Goal: Task Accomplishment & Management: Manage account settings

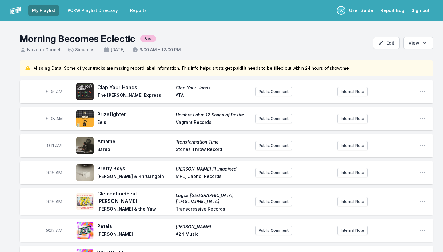
click at [101, 8] on link "KCRW Playlist Directory" at bounding box center [92, 10] width 57 height 11
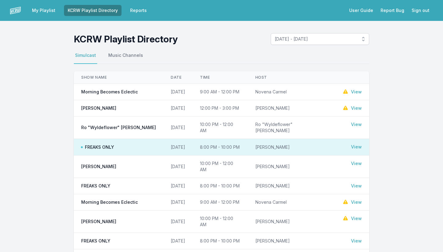
click at [40, 11] on link "My Playlist" at bounding box center [43, 10] width 31 height 11
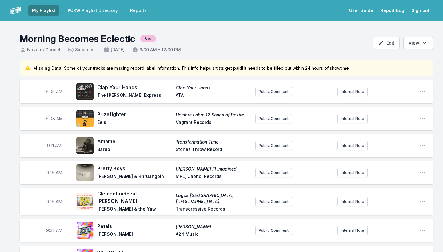
click at [40, 11] on link "My Playlist" at bounding box center [43, 10] width 31 height 11
click at [15, 11] on img at bounding box center [15, 10] width 11 height 11
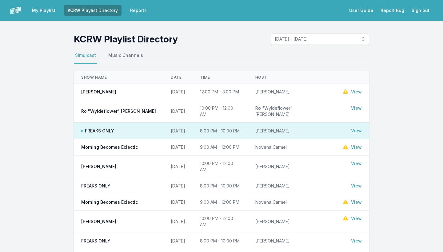
click at [43, 13] on link "My Playlist" at bounding box center [43, 10] width 31 height 11
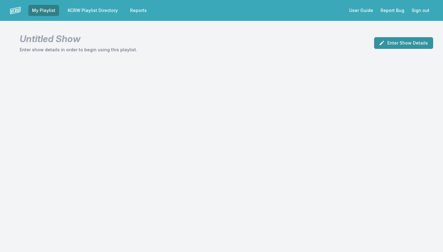
click at [413, 45] on button "Enter Show Details" at bounding box center [403, 43] width 59 height 12
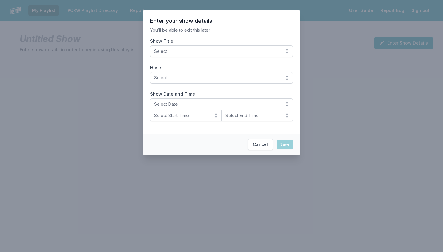
click at [254, 49] on span "Select" at bounding box center [217, 51] width 126 height 6
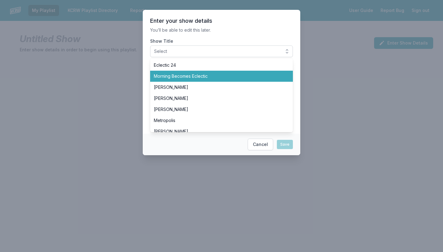
click at [192, 77] on span "Morning Becomes Eclectic" at bounding box center [218, 76] width 128 height 6
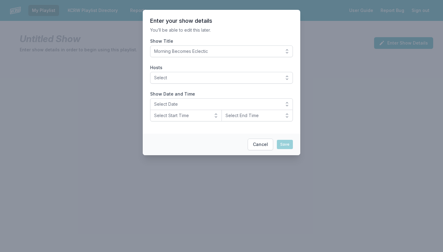
click at [214, 40] on label "Show Title" at bounding box center [221, 41] width 143 height 6
click at [214, 46] on button "Morning Becomes Eclectic" at bounding box center [221, 52] width 143 height 12
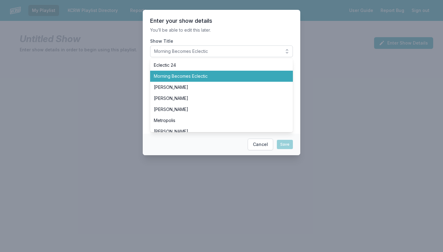
click at [159, 77] on span "Morning Becomes Eclectic" at bounding box center [218, 76] width 128 height 6
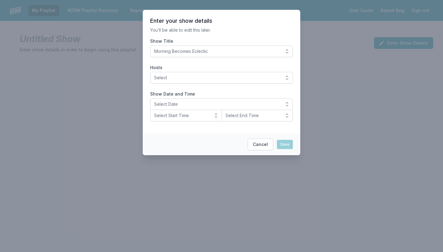
click at [159, 80] on span "Select" at bounding box center [217, 78] width 126 height 6
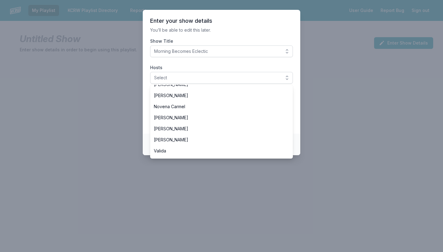
scroll to position [141, 0]
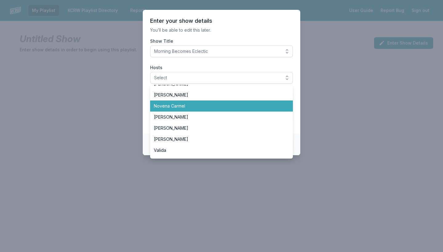
click at [174, 107] on span "Novena Carmel" at bounding box center [218, 106] width 128 height 6
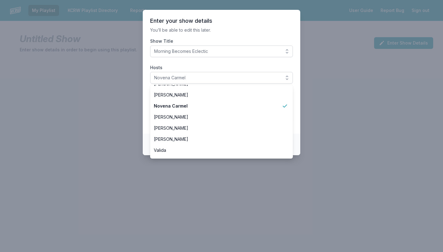
click at [146, 66] on section "Enter your show details You’ll be able to edit this later. Show Title Morning B…" at bounding box center [221, 72] width 157 height 124
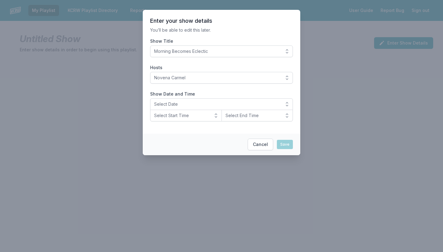
click at [173, 105] on span "Select Date" at bounding box center [217, 104] width 126 height 6
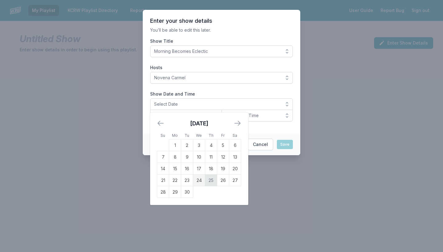
click at [212, 181] on td "25" at bounding box center [211, 181] width 12 height 12
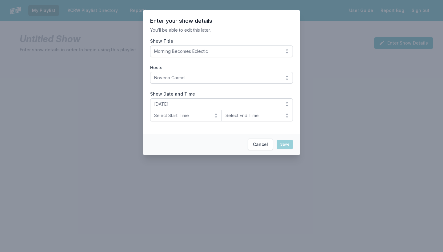
click at [203, 115] on span "Select Start Time" at bounding box center [181, 116] width 55 height 6
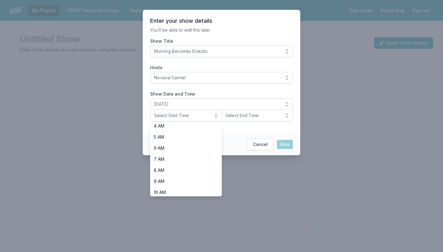
scroll to position [56, 0]
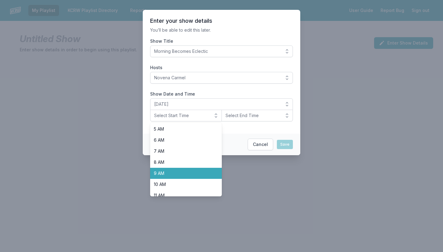
click at [181, 175] on span "9 AM" at bounding box center [182, 173] width 57 height 6
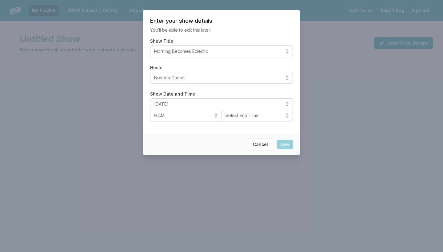
click at [241, 117] on span "Select End Time" at bounding box center [252, 116] width 55 height 6
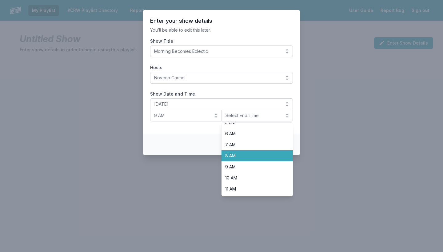
scroll to position [97, 0]
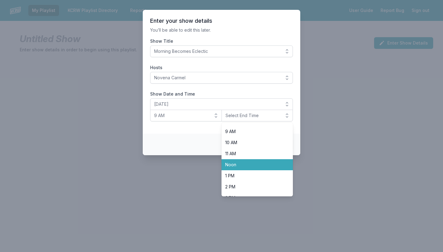
click at [239, 166] on span "Noon" at bounding box center [253, 165] width 57 height 6
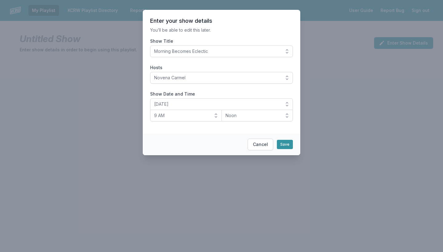
click at [283, 144] on button "Save" at bounding box center [285, 144] width 16 height 9
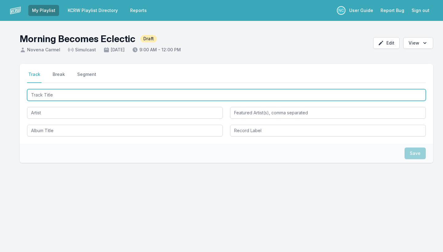
click at [167, 94] on input "Track Title" at bounding box center [226, 95] width 398 height 12
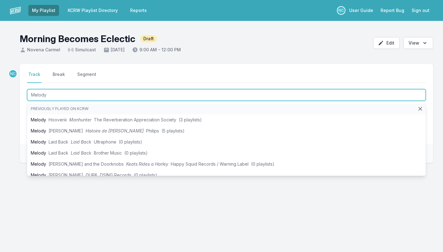
type input "Melody"
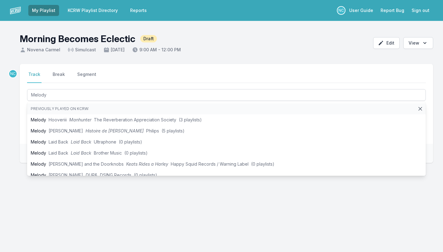
click at [18, 160] on div "NC Select a tab Track Break Segment Track Break Segment Melody Previously playe…" at bounding box center [221, 143] width 443 height 158
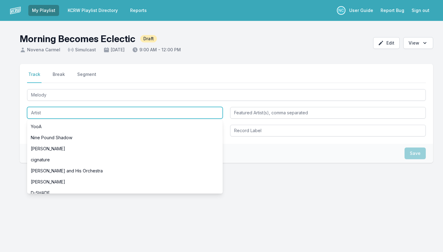
click at [67, 112] on input "Artist" at bounding box center [125, 113] width 196 height 12
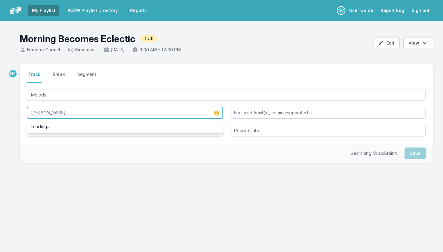
type input "TEED"
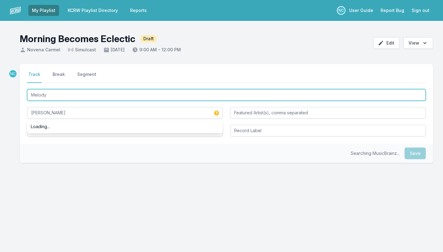
click at [71, 95] on input "Melody" at bounding box center [226, 95] width 398 height 12
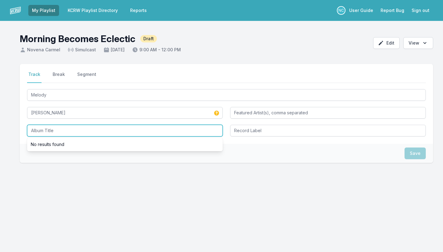
click at [53, 135] on input "Album Title" at bounding box center [125, 131] width 196 height 12
paste input "Melody"
type input "Melody"
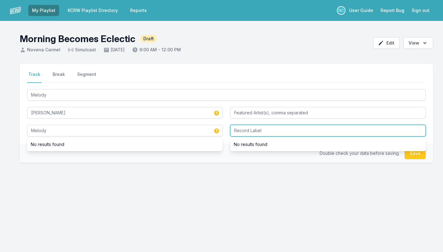
click at [250, 131] on input "Record Label" at bounding box center [328, 131] width 196 height 12
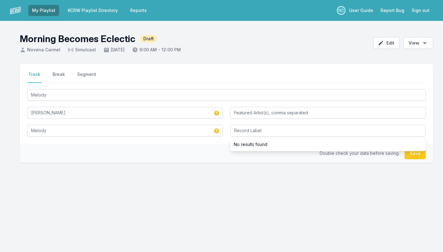
click at [417, 155] on button "Save" at bounding box center [414, 154] width 21 height 12
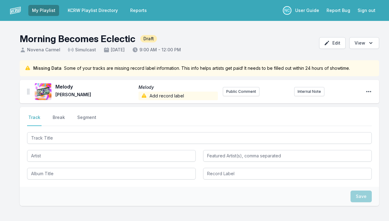
click at [369, 92] on icon "Open playlist item options" at bounding box center [368, 91] width 5 height 1
click at [360, 105] on button "Edit Track Details" at bounding box center [337, 103] width 69 height 11
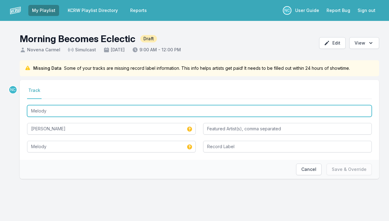
click at [30, 112] on input "Melody" at bounding box center [199, 111] width 344 height 12
type input "My Melody"
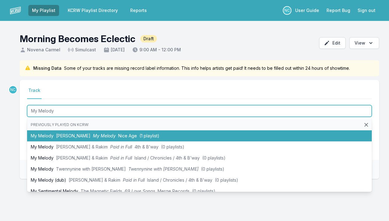
click at [38, 132] on li "My Melody TEED My Melody Nice Age (1 playlist)" at bounding box center [199, 135] width 344 height 11
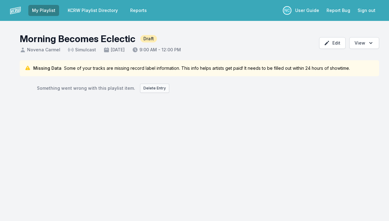
click at [145, 85] on button "Delete Entry" at bounding box center [154, 88] width 29 height 9
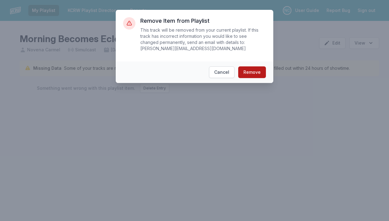
click at [251, 71] on button "Remove" at bounding box center [252, 72] width 28 height 12
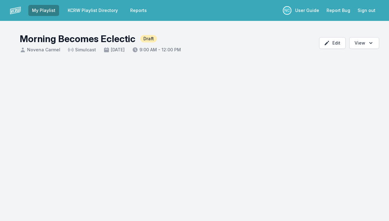
click at [87, 9] on link "KCRW Playlist Directory" at bounding box center [92, 10] width 57 height 11
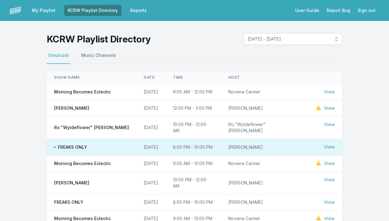
click at [49, 11] on link "My Playlist" at bounding box center [43, 10] width 31 height 11
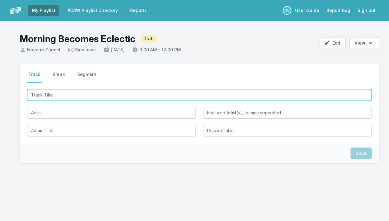
click at [54, 95] on input "Track Title" at bounding box center [199, 95] width 344 height 12
type input "My Melody"
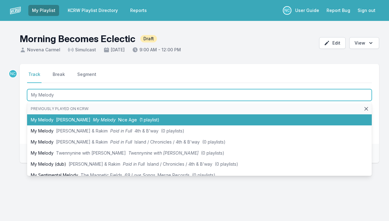
click at [48, 118] on li "My Melody TEED My Melody Nice Age (1 playlist)" at bounding box center [199, 119] width 344 height 11
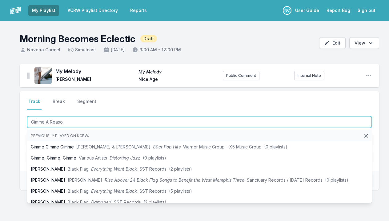
type input "Gimme A Reason"
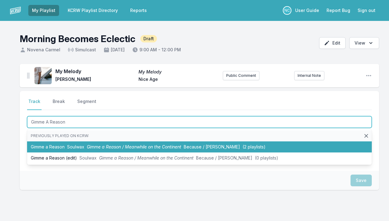
click at [38, 146] on li "Gimme a Reason Soulwax Gimme a Reason / Meanwhile on the Continent Because / De…" at bounding box center [199, 146] width 344 height 11
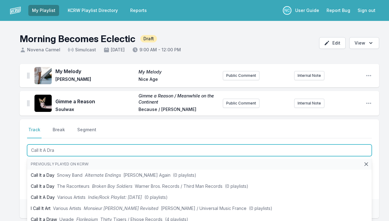
type input "Call It A Draw"
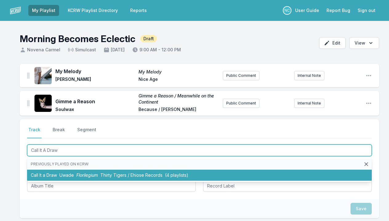
click at [36, 173] on li "Call It a Draw Uwade Florilegium Thirty Tigers / Ehiose Records (4 playlists)" at bounding box center [199, 175] width 344 height 11
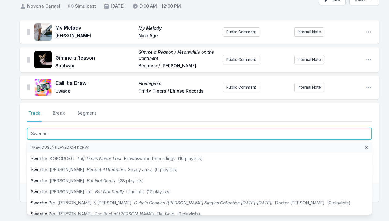
scroll to position [50, 0]
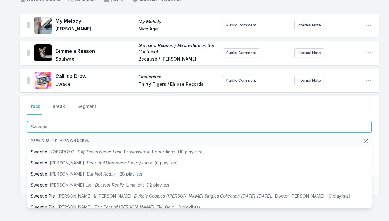
type input "Sweetie"
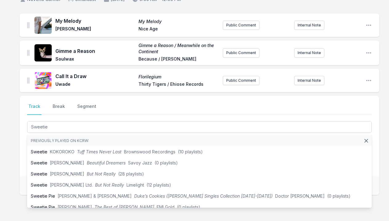
click at [7, 161] on div "My Melody My Melody TEED Nice Age Public Comment Internal Note Open playlist it…" at bounding box center [194, 134] width 389 height 240
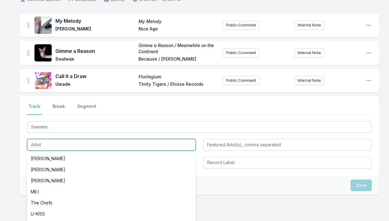
click at [50, 144] on input "Artist" at bounding box center [111, 145] width 168 height 12
type input "o"
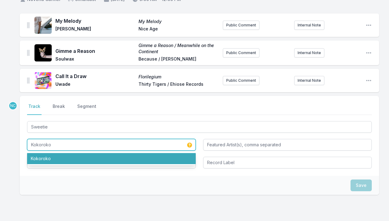
click at [48, 162] on li "Kokoroko" at bounding box center [111, 158] width 168 height 11
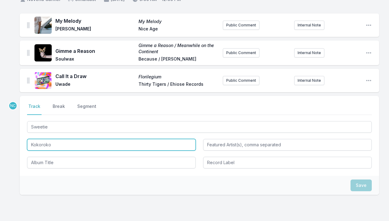
type input "Kokoroko"
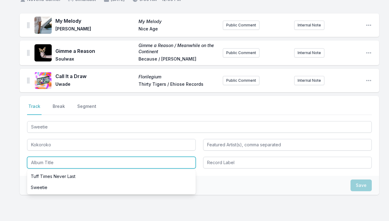
click at [45, 164] on input "Album Title" at bounding box center [111, 163] width 168 height 12
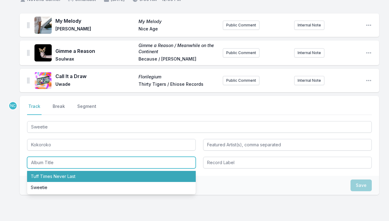
click at [48, 174] on li "Tuff Times Never Last" at bounding box center [111, 176] width 168 height 11
type input "Tuff Times Never Last"
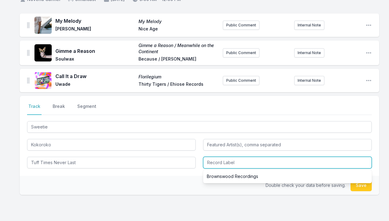
click at [217, 159] on input "Record Label" at bounding box center [287, 163] width 168 height 12
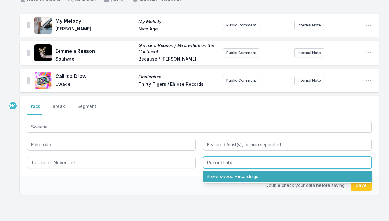
click at [223, 176] on li "Brownswood Recordings" at bounding box center [287, 176] width 168 height 11
type input "Brownswood Recordings"
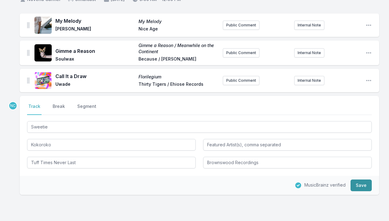
click at [357, 181] on button "Save" at bounding box center [360, 186] width 21 height 12
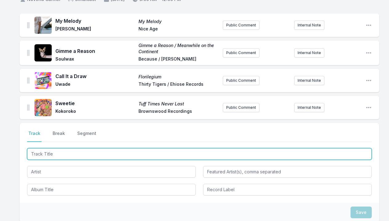
click at [233, 156] on input "Track Title" at bounding box center [199, 154] width 344 height 12
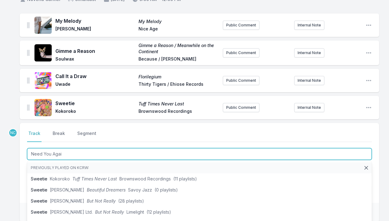
type input "Need You Again"
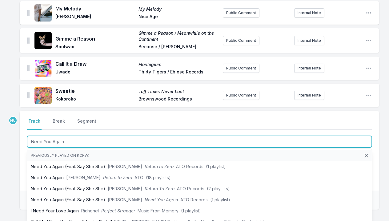
scroll to position [67, 0]
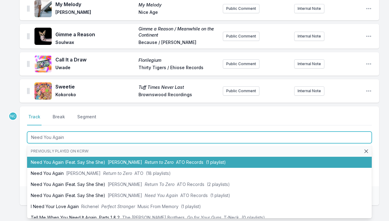
click at [190, 160] on span "ATO Records" at bounding box center [189, 162] width 27 height 5
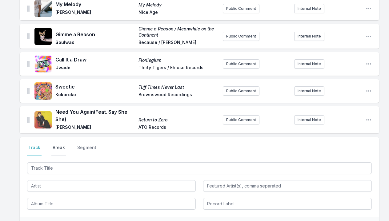
click at [59, 147] on button "Break" at bounding box center [58, 151] width 15 height 12
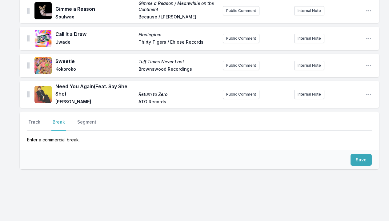
scroll to position [99, 0]
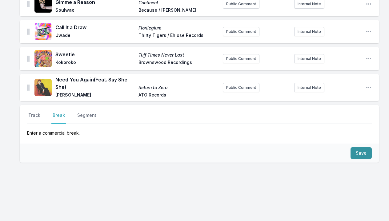
click at [360, 155] on button "Save" at bounding box center [360, 153] width 21 height 12
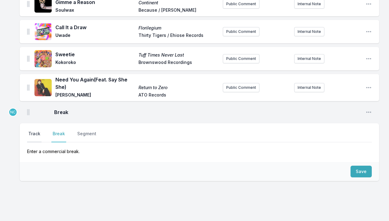
click at [37, 135] on button "Track" at bounding box center [34, 137] width 14 height 12
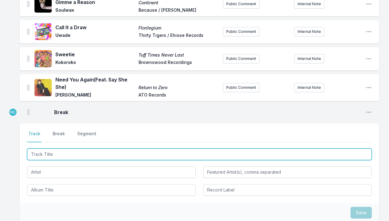
click at [47, 155] on input "Track Title" at bounding box center [199, 154] width 344 height 12
type input "Diamond Studded Shoes"
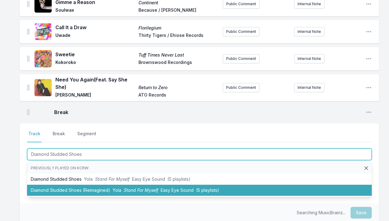
click at [38, 189] on li "Diamond Studded Shoes (Reimagined) Yola Stand For Myself Easy Eye Sound (5 play…" at bounding box center [199, 190] width 344 height 11
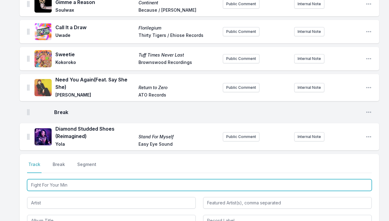
type input "Fight For Your Mind"
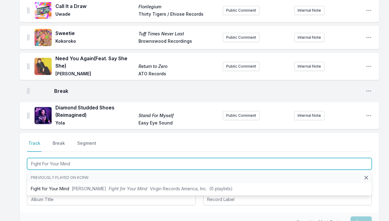
scroll to position [122, 0]
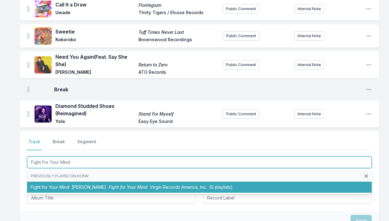
click at [46, 187] on li "Fight for Your Mind Ben Harper Fight for Your Mind Virgin Records America, Inc.…" at bounding box center [199, 187] width 344 height 11
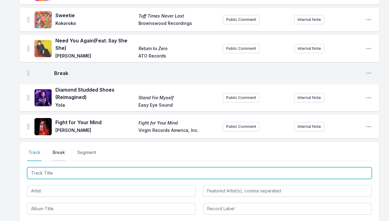
scroll to position [142, 0]
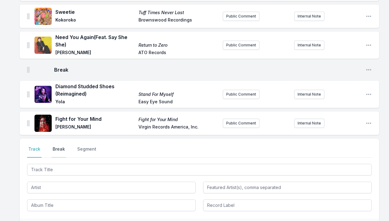
click at [62, 150] on button "Break" at bounding box center [58, 152] width 15 height 12
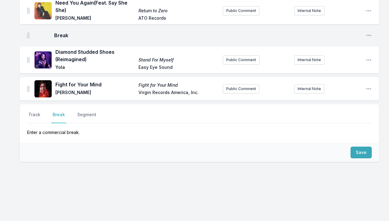
scroll to position [176, 0]
click at [363, 149] on button "Save" at bounding box center [360, 153] width 21 height 12
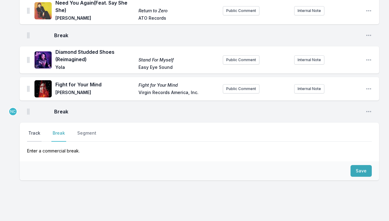
click at [32, 135] on button "Track" at bounding box center [34, 136] width 14 height 12
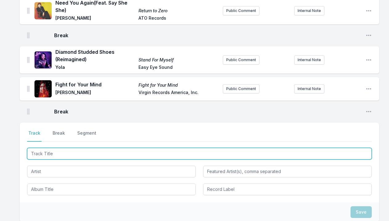
click at [79, 155] on input "Track Title" at bounding box center [199, 154] width 344 height 12
type input "UFO"
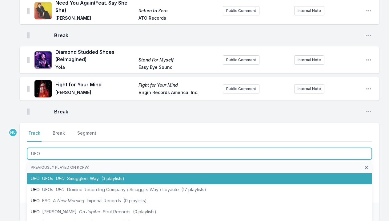
click at [90, 177] on span "Smugglers Way" at bounding box center [83, 178] width 32 height 5
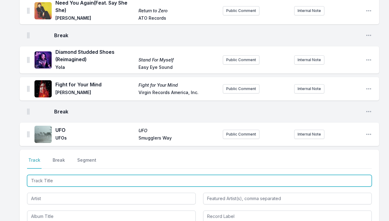
click at [89, 181] on input "Track Title" at bounding box center [199, 181] width 344 height 12
type input "free"
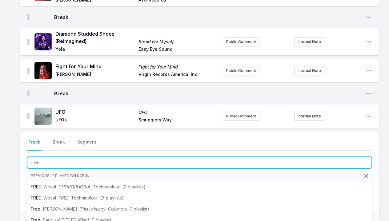
scroll to position [1, 0]
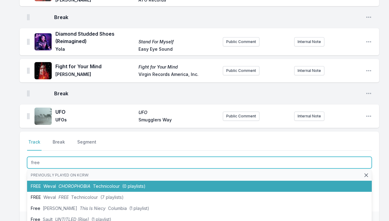
click at [88, 186] on span "CHOROPHOBIA" at bounding box center [74, 186] width 32 height 5
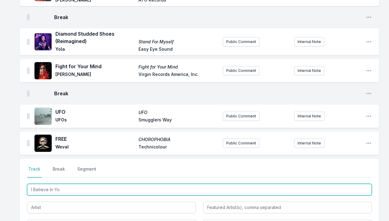
type input "I Believe In You"
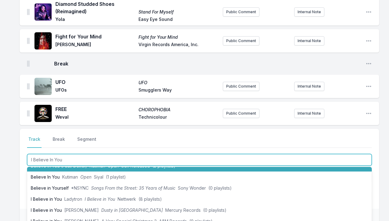
scroll to position [29, 0]
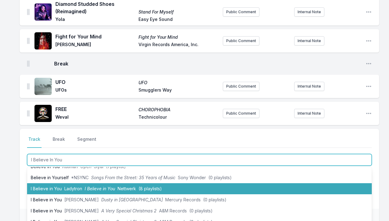
click at [84, 190] on li "I Believe in You Ladytron I Believe in You Nettwerk (8 playlists)" at bounding box center [199, 188] width 344 height 11
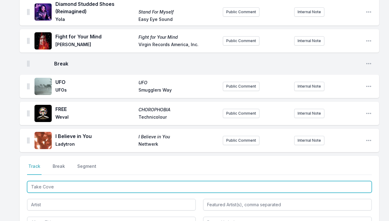
type input "Take Cover"
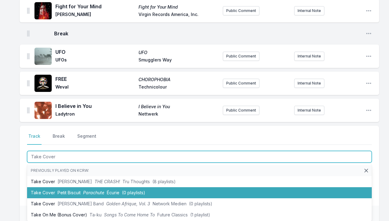
scroll to position [266, 0]
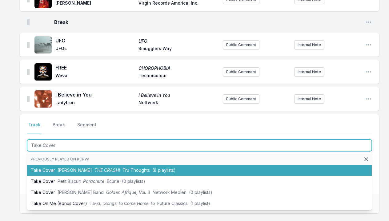
click at [89, 168] on span "Steven Bamidele" at bounding box center [74, 170] width 34 height 5
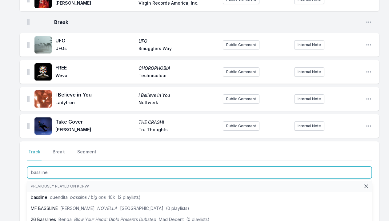
type input "baseline"
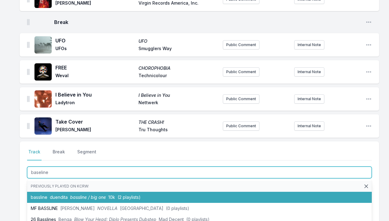
drag, startPoint x: 89, startPoint y: 168, endPoint x: 59, endPoint y: 197, distance: 41.8
click at [59, 197] on span "duendita" at bounding box center [59, 197] width 18 height 5
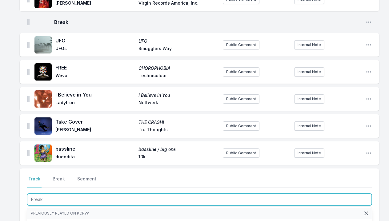
type input "Freaks"
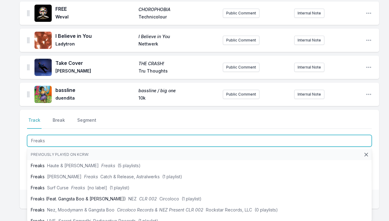
scroll to position [348, 0]
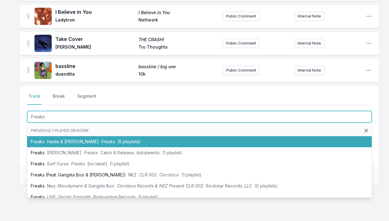
click at [65, 143] on span "Haute & Freddy" at bounding box center [73, 141] width 52 height 5
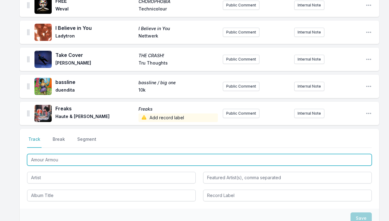
type input "Amour Armour"
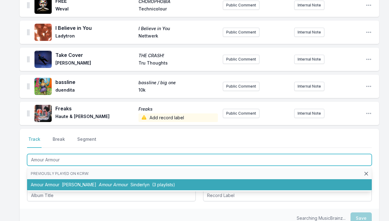
click at [55, 181] on li "Amour Armour TATYANA Amour Armour Sinderlyn (3 playlists)" at bounding box center [199, 184] width 344 height 11
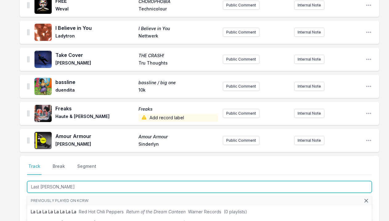
type input "Last Time"
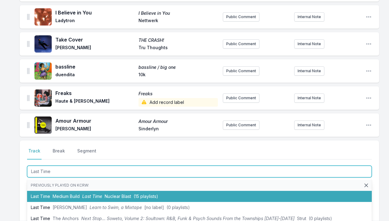
click at [55, 196] on span "Medium Build" at bounding box center [66, 196] width 27 height 5
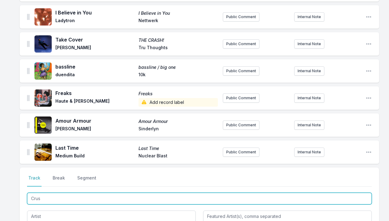
type input "Crush"
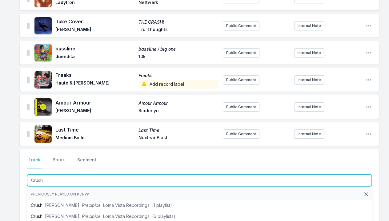
scroll to position [399, 0]
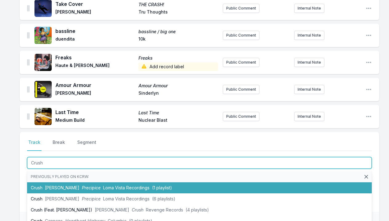
click at [67, 186] on span "Indigo De Souza" at bounding box center [62, 187] width 34 height 5
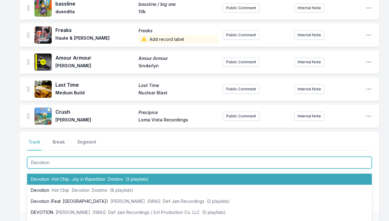
scroll to position [9, 0]
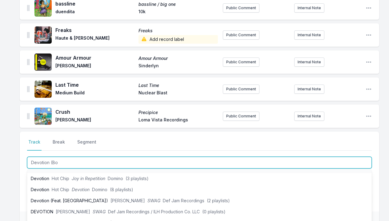
type input "Devotion (Boy"
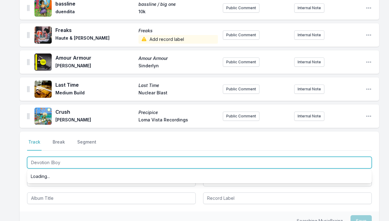
scroll to position [0, 0]
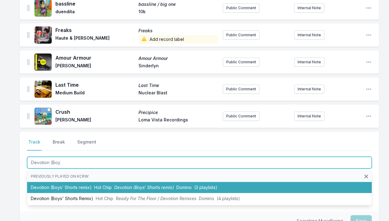
click at [67, 184] on li "Devotion (Boys’ Shorts remix) Hot Chip Devotion (Boys’ Shorts remix) Domino (3 …" at bounding box center [199, 187] width 344 height 11
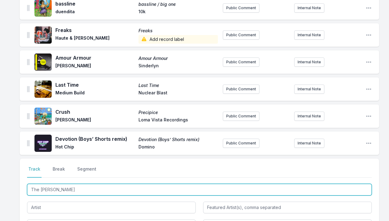
type input "The Jamie"
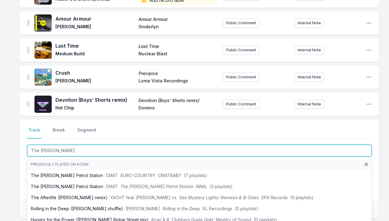
scroll to position [466, 0]
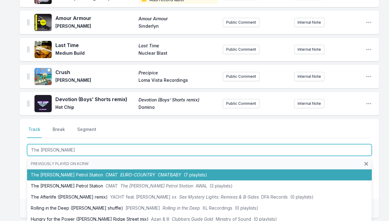
click at [77, 173] on li "The Jamie Oliver Petrol Station CMAT EURO-COUNTRY CMATBABY (7 playlists)" at bounding box center [199, 174] width 344 height 11
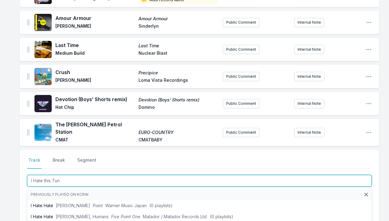
type input "I Hate this Tune"
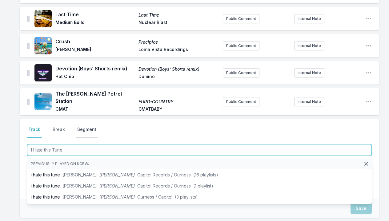
scroll to position [498, 0]
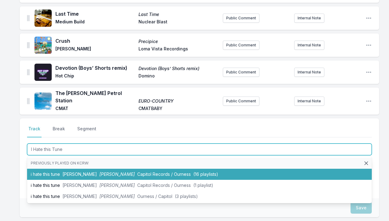
click at [81, 172] on span "Royel Otis" at bounding box center [79, 174] width 34 height 5
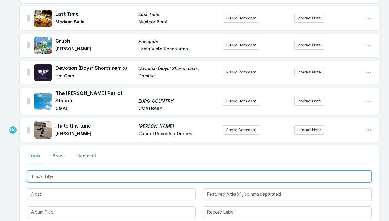
click at [79, 171] on input "Track Title" at bounding box center [199, 177] width 344 height 12
type input "Waves"
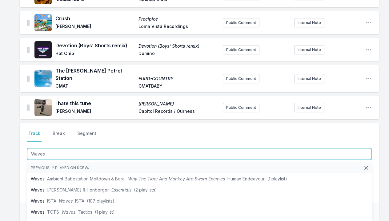
scroll to position [521, 0]
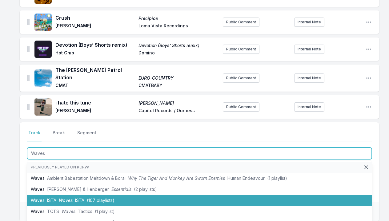
click at [71, 198] on span "Waves" at bounding box center [66, 200] width 14 height 5
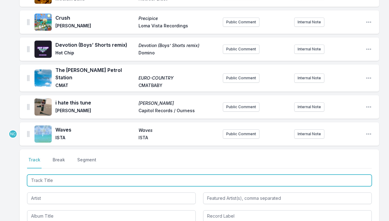
click at [71, 178] on input "Track Title" at bounding box center [199, 181] width 344 height 12
type input "On The Way"
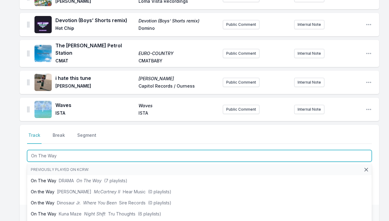
scroll to position [546, 0]
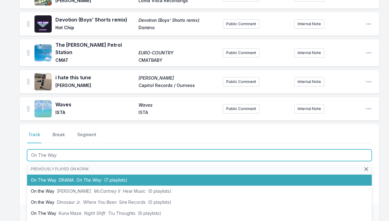
click at [81, 180] on li "On The Way DRAMA On The Way (7 playlists)" at bounding box center [199, 180] width 344 height 11
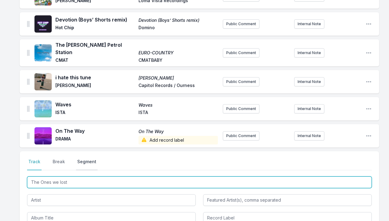
scroll to position [566, 0]
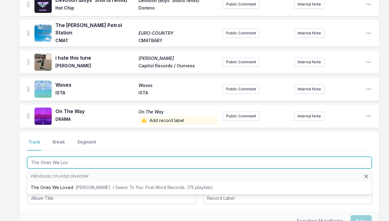
type input "The Ones We Love"
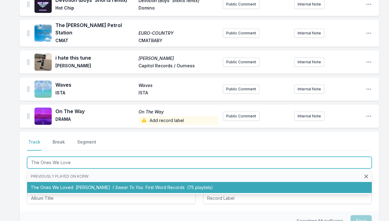
click at [78, 186] on li "The Ones We Loved Georgie Sweet I Swear To You First Word Records (75 playlists)" at bounding box center [199, 187] width 344 height 11
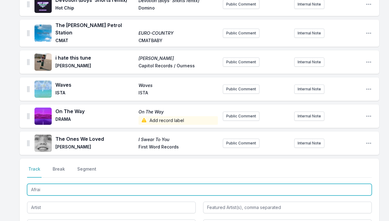
type input "Afraid"
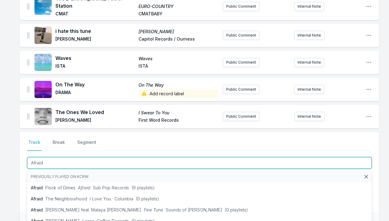
scroll to position [593, 0]
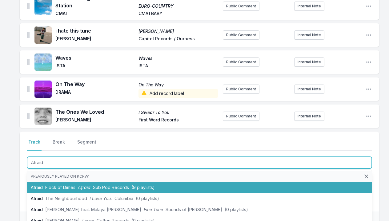
click at [74, 185] on span "Flock of Dimes" at bounding box center [60, 187] width 30 height 5
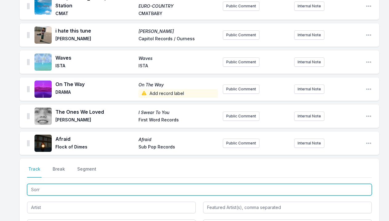
type input "Sorry"
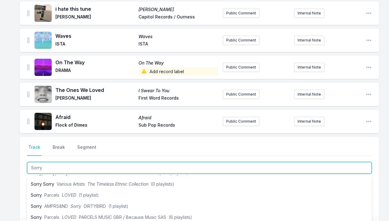
scroll to position [45, 0]
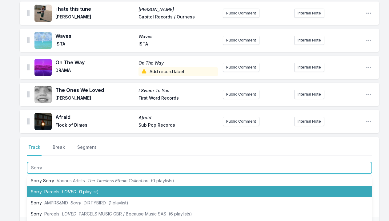
click at [74, 186] on li "Sorry Parcels LOVED (1 playlist)" at bounding box center [199, 191] width 344 height 11
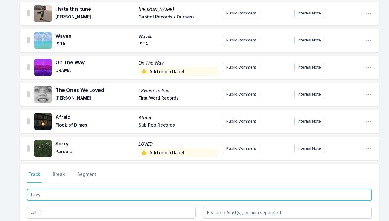
type input "Lazy"
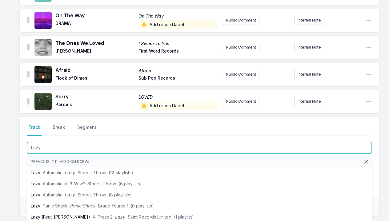
scroll to position [671, 0]
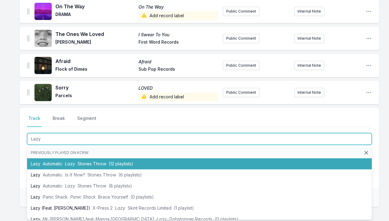
click at [70, 161] on span "Lazy" at bounding box center [70, 163] width 10 height 5
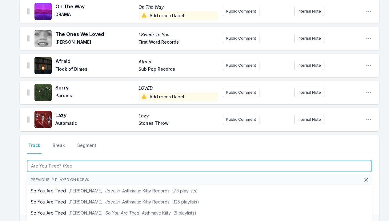
type input "Are You Tired? (Keep"
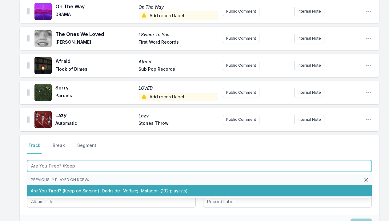
click at [62, 187] on li "Are You Tired? (Keep on Singing) Darkside Nothing Matador (192 playlists)" at bounding box center [199, 190] width 344 height 11
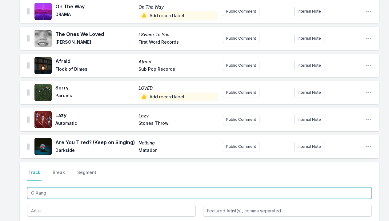
type input "O Xango"
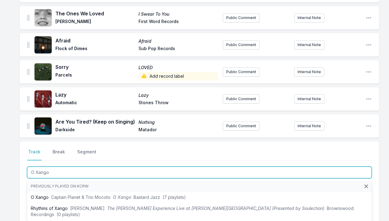
scroll to position [692, 0]
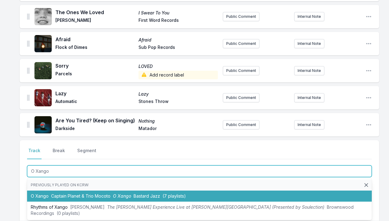
click at [64, 193] on span "Captain Planet & Trio Mocoto" at bounding box center [80, 195] width 59 height 5
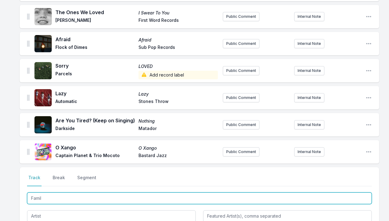
type input "Family"
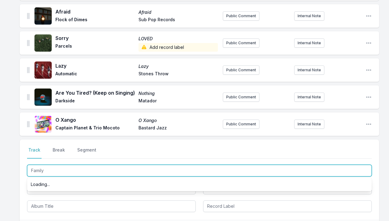
scroll to position [721, 0]
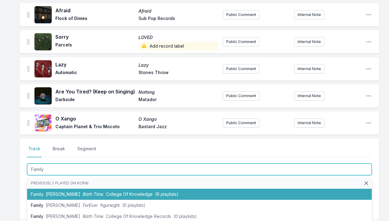
click at [83, 192] on span "Bath Time" at bounding box center [93, 194] width 21 height 5
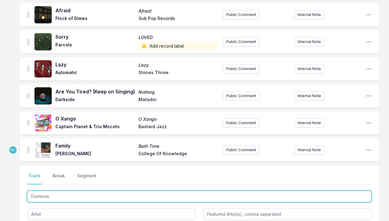
type input "Dominoes"
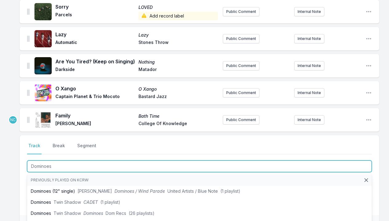
scroll to position [753, 0]
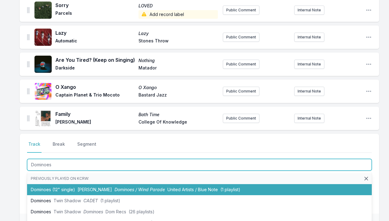
click at [64, 186] on li "Dominoes (12" single) Donald Byrd Dominoes / Wind Parade United Artists / Blue …" at bounding box center [199, 189] width 344 height 11
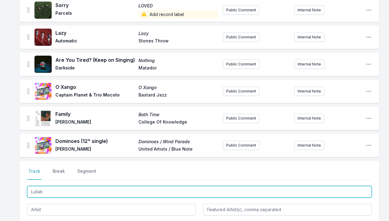
type input "Lullaby"
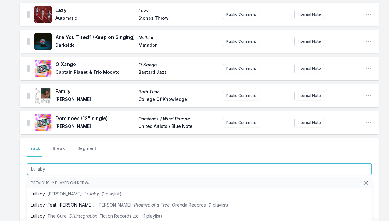
scroll to position [779, 0]
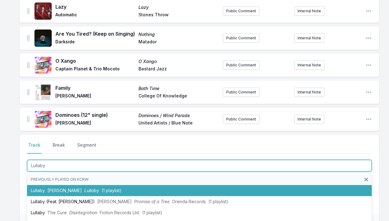
click at [51, 185] on li "Lullaby Grace Ives Lullaby (1 playlist)" at bounding box center [199, 190] width 344 height 11
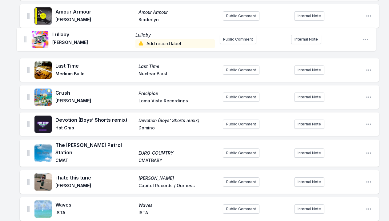
scroll to position [473, 0]
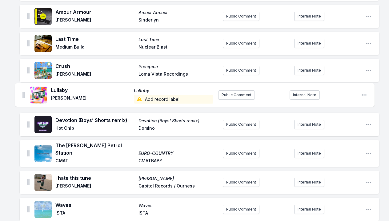
drag, startPoint x: 29, startPoint y: 141, endPoint x: 24, endPoint y: 91, distance: 50.3
click at [24, 91] on ul "My Melody My Melody TEED Nice Age Public Comment Internal Note Open playlist it…" at bounding box center [199, 35] width 359 height 857
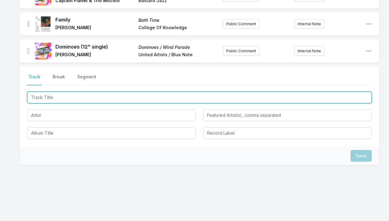
scroll to position [874, 0]
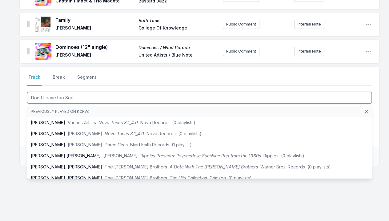
type input "Don't Leave too Soon"
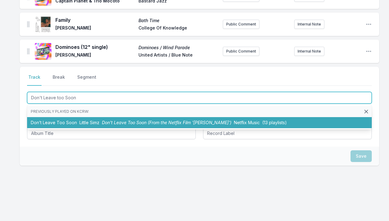
click at [68, 118] on li "Don’t Leave Too Soon Little Simz Don’t Leave Too Soon (From the Netflix Film 'S…" at bounding box center [199, 122] width 344 height 11
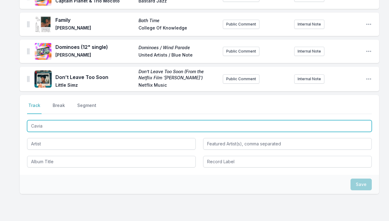
type input "Caviar"
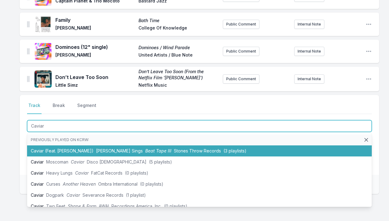
click at [59, 147] on li "Caviar (Feat. Mathilda Homer) Benny Sings Beat Tape III Stones Throw Records (3…" at bounding box center [199, 150] width 344 height 11
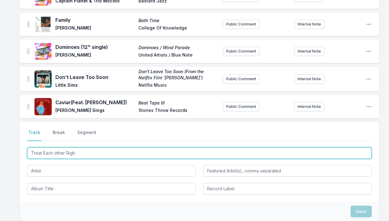
type input "Treat Each other Right"
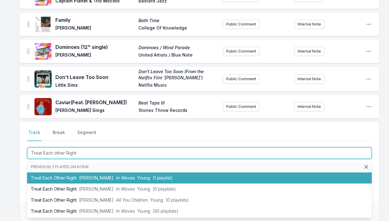
click at [55, 173] on li "Treat Each Other Right Jamie xx In Waves Young (1 playlist)" at bounding box center [199, 177] width 344 height 11
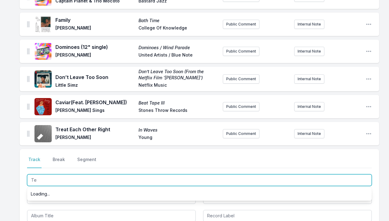
type input "T"
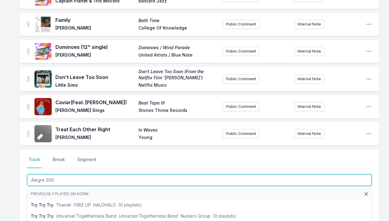
type input "Alegre 2003"
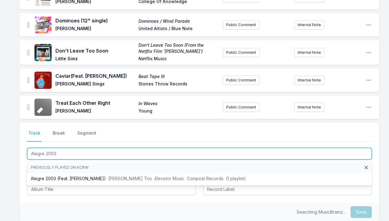
scroll to position [904, 0]
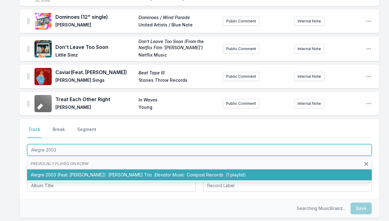
click at [69, 169] on li "Alegre 2003 (Feat. Marcia Montez) Trüby Trio Elevator Music Compost Records (1 …" at bounding box center [199, 174] width 344 height 11
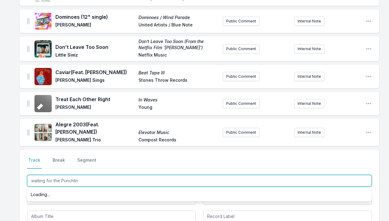
type input "waiting for the Punchline"
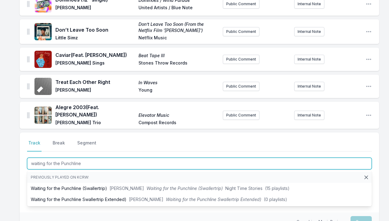
scroll to position [922, 0]
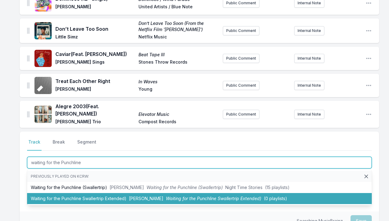
click at [61, 200] on li "Waiting for the Punchline Swallertrip Extended) Franc Moody Waiting for the Pun…" at bounding box center [199, 198] width 344 height 11
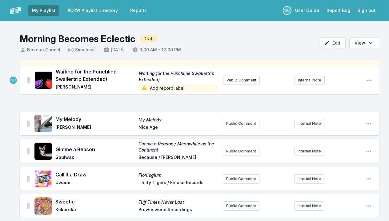
scroll to position [0, 0]
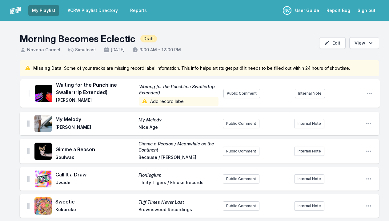
drag, startPoint x: 27, startPoint y: 140, endPoint x: 28, endPoint y: 85, distance: 55.3
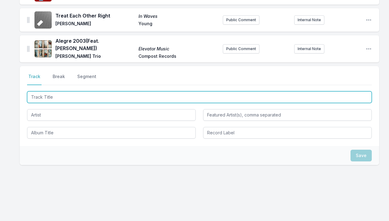
scroll to position [1019, 0]
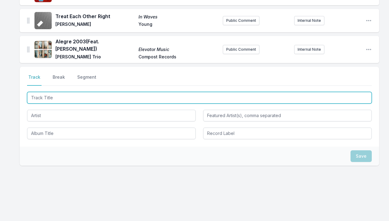
click at [102, 96] on input "Track Title" at bounding box center [199, 98] width 344 height 12
type input "Best You Ever Had"
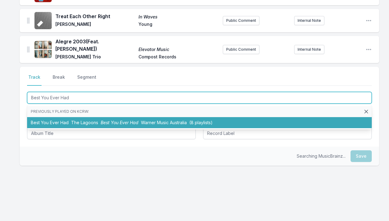
click at [95, 117] on li "Best You Ever Had The Lagoons Best You Ever Had Warner Music Australia (8 playl…" at bounding box center [199, 122] width 344 height 11
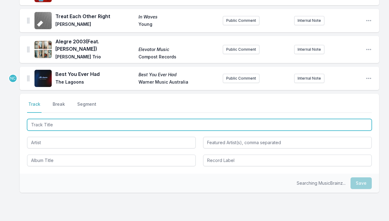
click at [84, 119] on input "Track Title" at bounding box center [199, 125] width 344 height 12
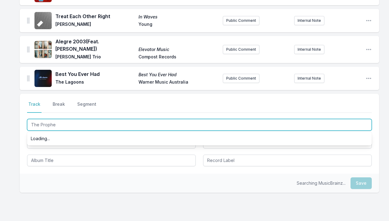
type input "The Prophet"
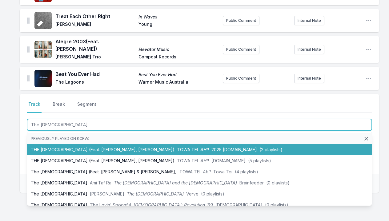
click at [82, 144] on li "THE PROPHET (Feat. Yukihiro Takahashi, Haruomi Hosono) TOWA TEI AH!! 2025 MACHB…" at bounding box center [199, 149] width 344 height 11
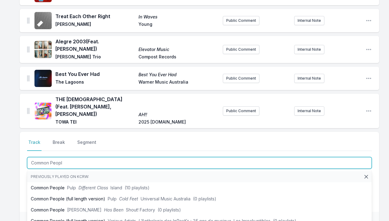
type input "Common People"
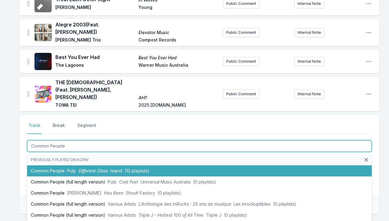
click at [77, 165] on li "Common People Pulp Different Class Island (10 playlists)" at bounding box center [199, 170] width 344 height 11
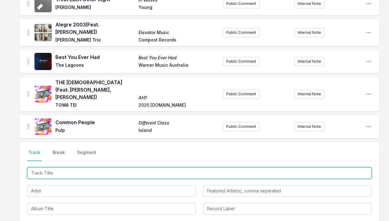
paste input "Don’t Gotta Think About U"
type input "Don’t Gotta Think About U"
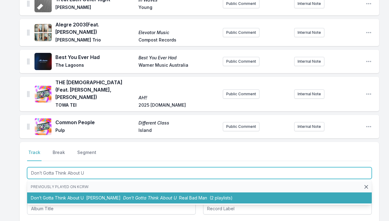
click at [58, 192] on li "Don’t Gotta Think About U Genevieve Artadi Don’t Gotta Think About U Real Bad M…" at bounding box center [199, 197] width 344 height 11
